Goal: Task Accomplishment & Management: Manage account settings

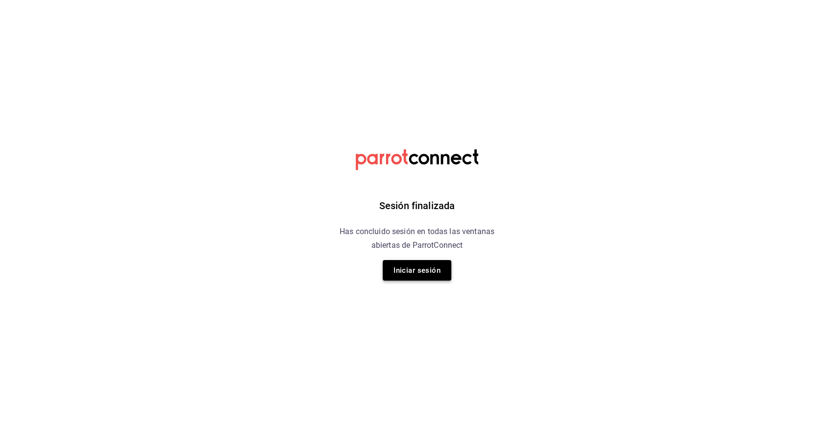
click at [414, 274] on button "Iniciar sesión" at bounding box center [417, 270] width 69 height 21
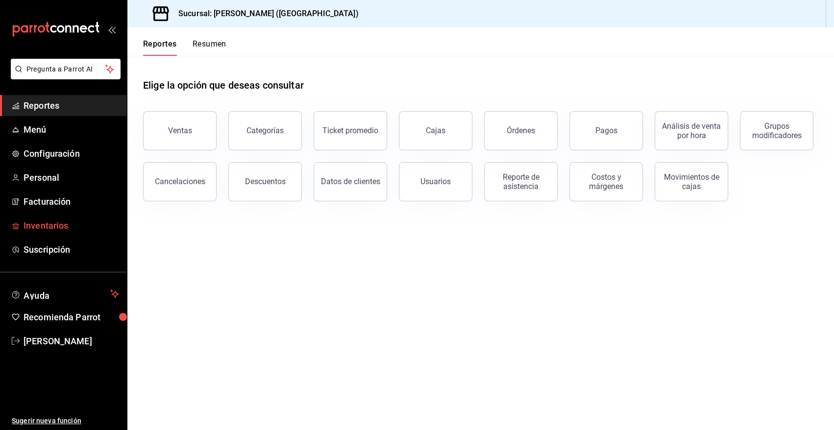
click at [42, 224] on span "Inventarios" at bounding box center [72, 225] width 96 height 13
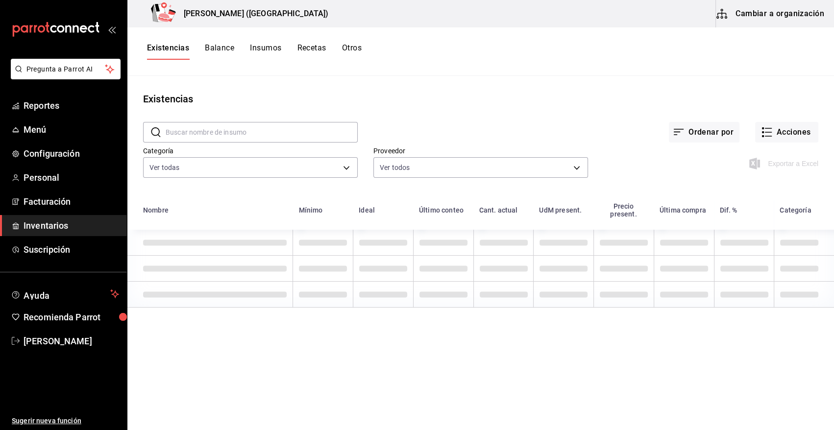
click at [206, 132] on input "text" at bounding box center [262, 132] width 192 height 20
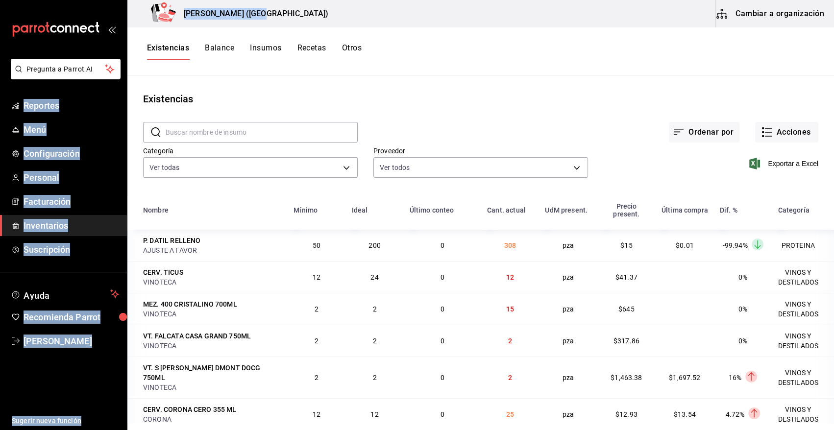
drag, startPoint x: 47, startPoint y: 15, endPoint x: 320, endPoint y: 59, distance: 276.9
click at [318, 54] on div "Pregunta a Parrot AI Reportes Menú Configuración Personal Facturación Inventari…" at bounding box center [417, 211] width 834 height 423
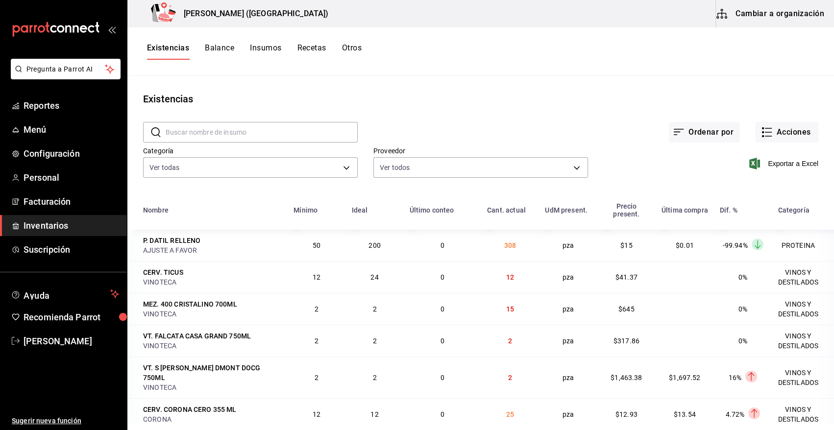
drag, startPoint x: 216, startPoint y: 81, endPoint x: 521, endPoint y: 140, distance: 311.0
click at [521, 140] on div "Proveedor Ver todos" at bounding box center [473, 156] width 230 height 50
click at [775, 135] on button "Acciones" at bounding box center [786, 132] width 63 height 21
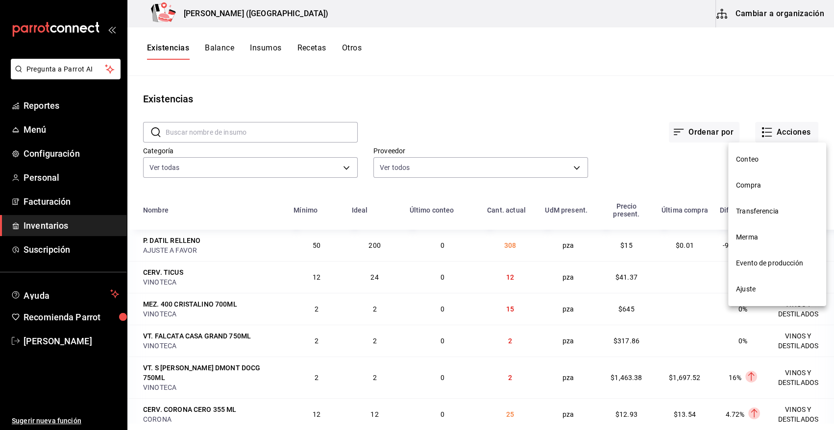
click at [745, 189] on span "Compra" at bounding box center [777, 185] width 82 height 10
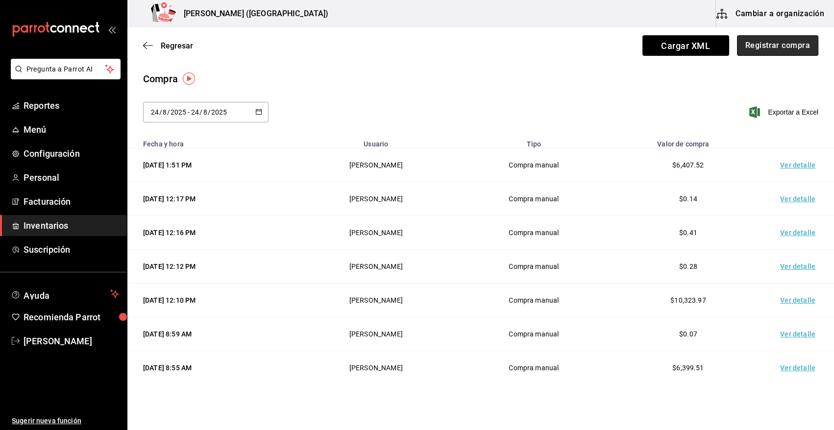
click at [771, 48] on button "Registrar compra" at bounding box center [777, 45] width 81 height 21
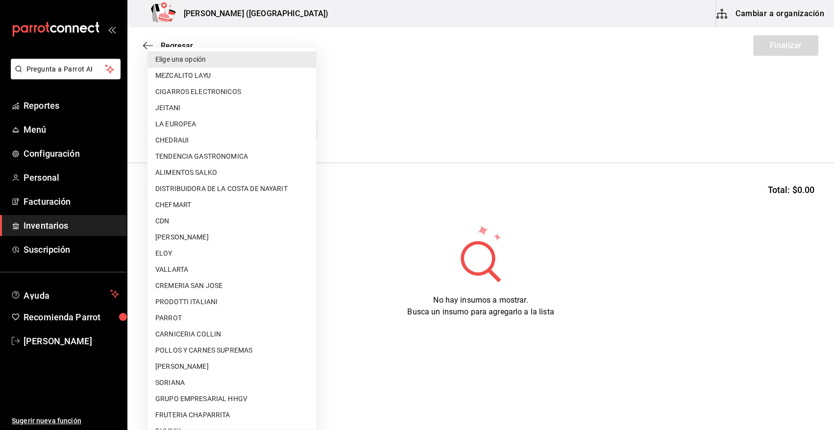
click at [191, 126] on body "Pregunta a Parrot AI Reportes Menú Configuración Personal Facturación Inventari…" at bounding box center [417, 187] width 834 height 375
click at [212, 353] on li "POLLOS Y CARNES SUPREMAS" at bounding box center [231, 351] width 169 height 16
type input "9c6e2be7-4690-43ba-8363-009c31820141"
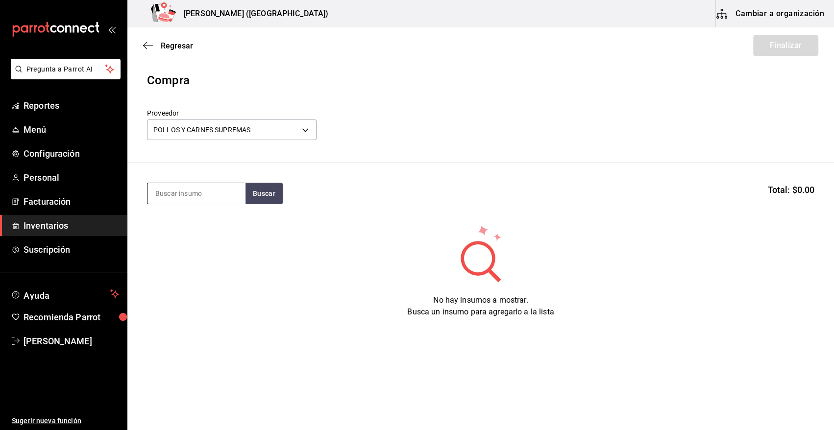
click at [182, 196] on input at bounding box center [196, 193] width 98 height 21
type input "ARRA"
click at [277, 191] on button "Buscar" at bounding box center [263, 194] width 37 height 22
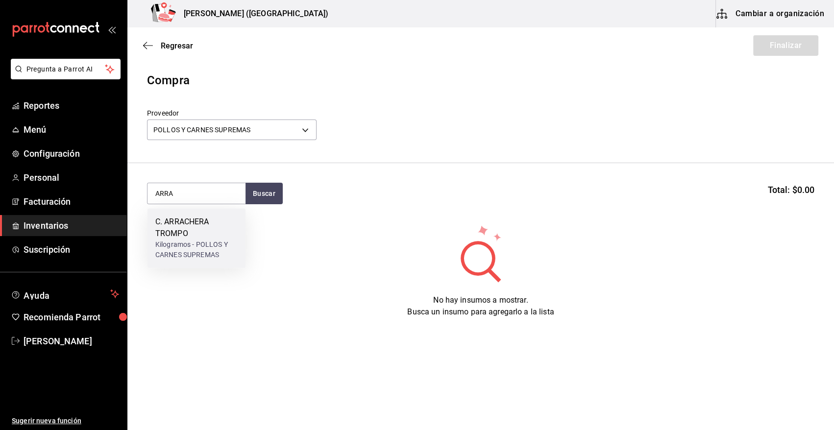
click at [192, 229] on div "C. ARRACHERA TROMPO" at bounding box center [196, 228] width 82 height 24
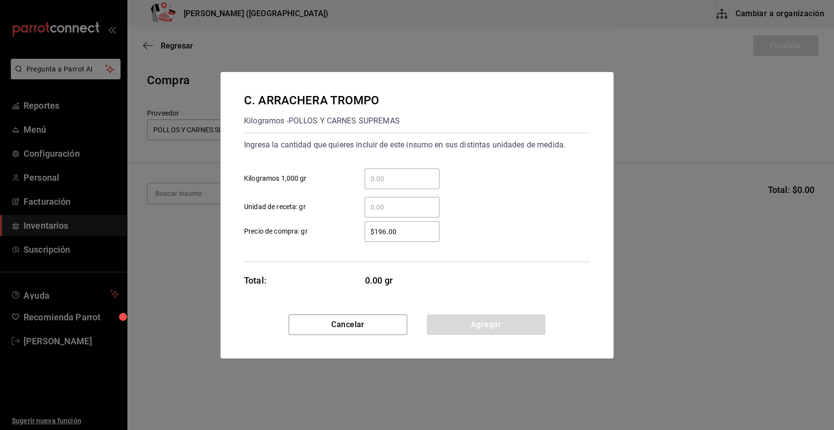
click at [390, 178] on input "​ Kilogramos 1,000 gr" at bounding box center [402, 179] width 75 height 12
type input "7.5"
drag, startPoint x: 409, startPoint y: 226, endPoint x: 314, endPoint y: 239, distance: 96.0
click at [314, 239] on label "$196.00 ​ Precio de compra: gr" at bounding box center [342, 231] width 196 height 21
type input "$269"
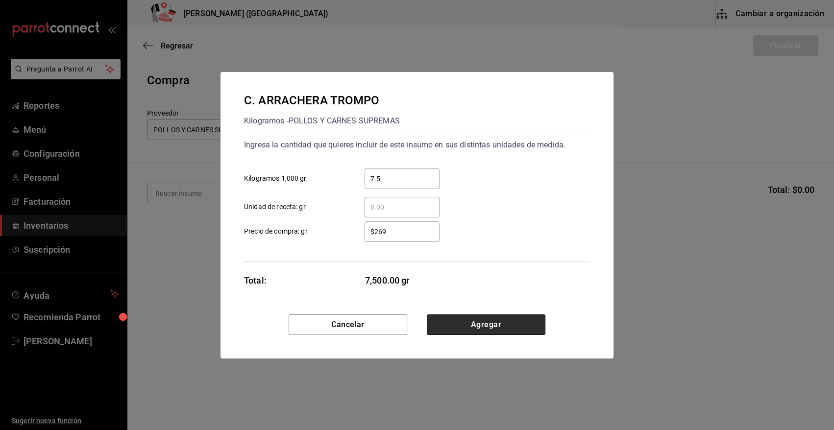
click at [489, 330] on button "Agregar" at bounding box center [486, 325] width 119 height 21
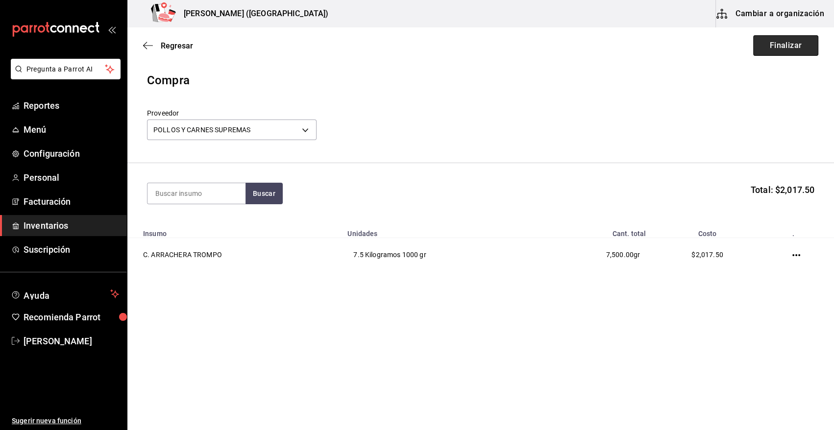
click at [785, 49] on button "Finalizar" at bounding box center [785, 45] width 65 height 21
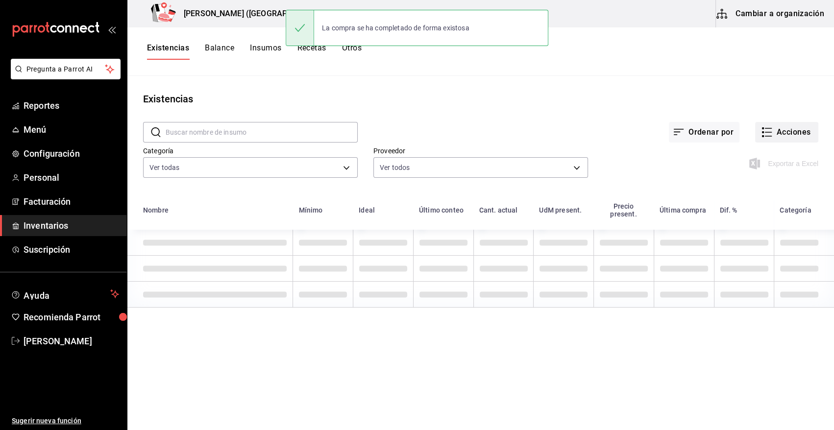
click at [776, 136] on button "Acciones" at bounding box center [786, 132] width 63 height 21
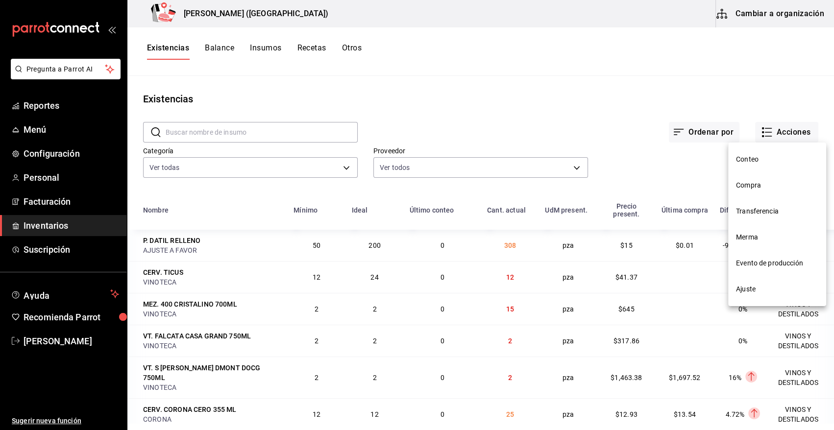
click at [759, 182] on span "Compra" at bounding box center [777, 185] width 82 height 10
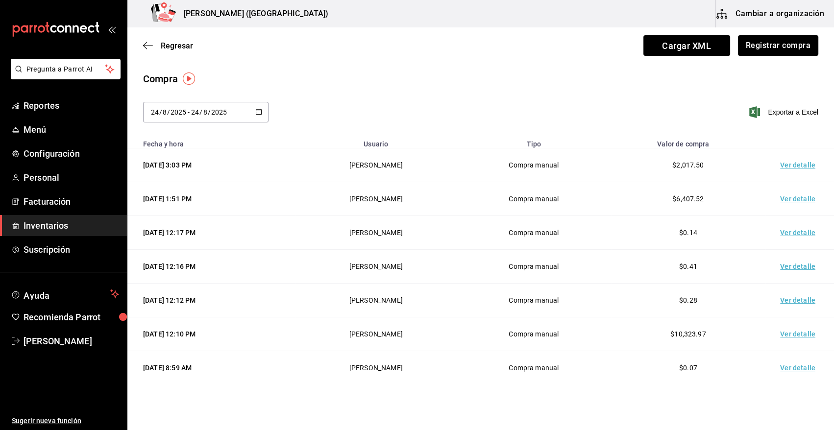
click at [793, 165] on td "Ver detalle" at bounding box center [799, 165] width 69 height 34
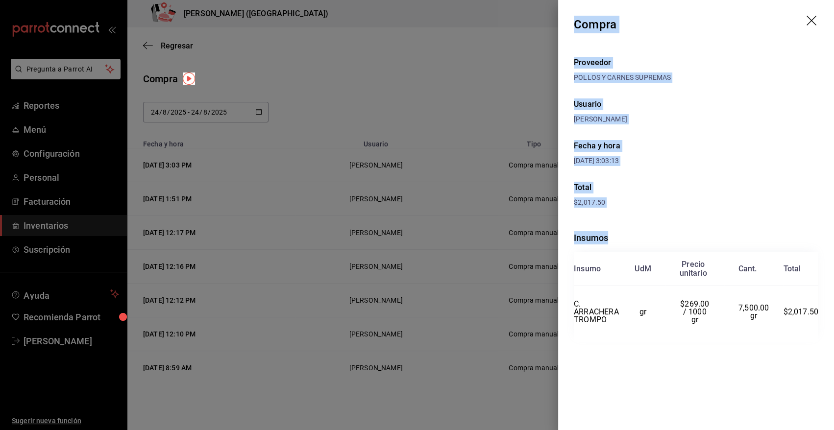
drag, startPoint x: 573, startPoint y: 22, endPoint x: 823, endPoint y: 318, distance: 387.7
click at [823, 318] on div "Compra Proveedor POLLOS Y CARNES SUPREMAS Usuario Heriberto Madalena Fecha y ho…" at bounding box center [696, 215] width 276 height 430
